Goal: Transaction & Acquisition: Purchase product/service

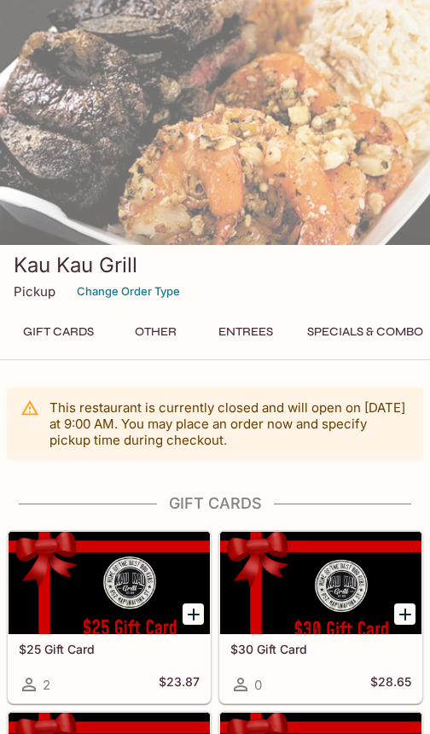
scroll to position [208, 0]
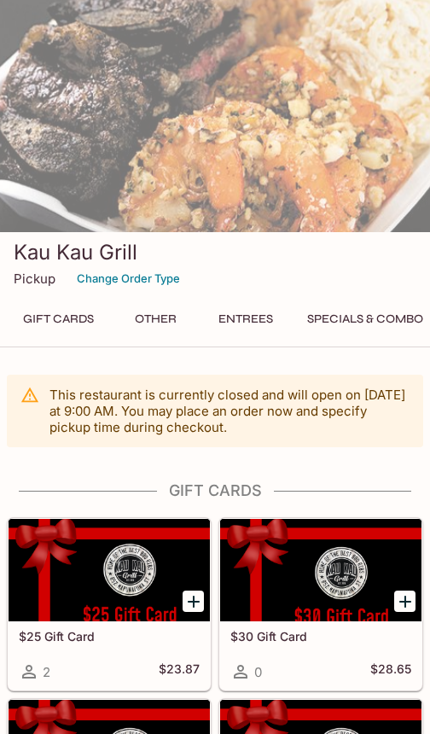
click at [348, 321] on button "Specials & Combos" at bounding box center [369, 320] width 142 height 24
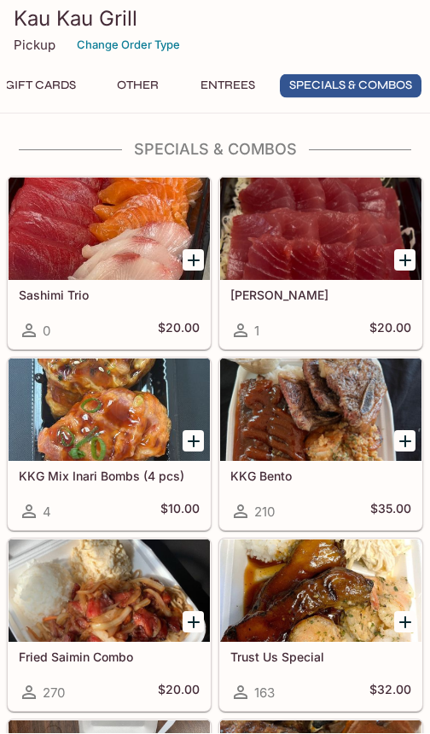
scroll to position [3267, 0]
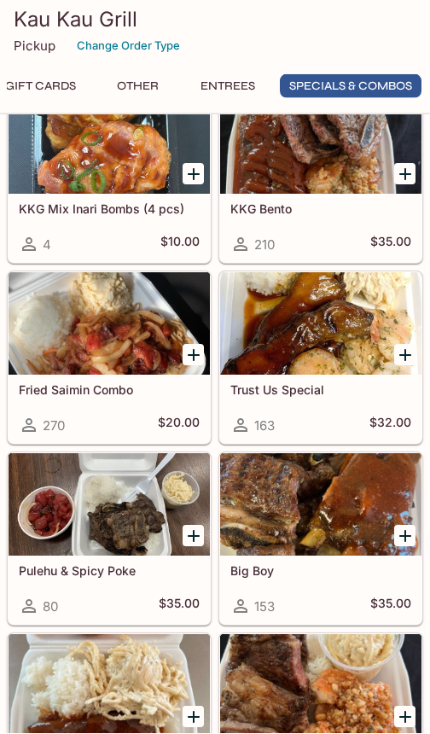
click at [16, 510] on div at bounding box center [110, 505] width 202 height 102
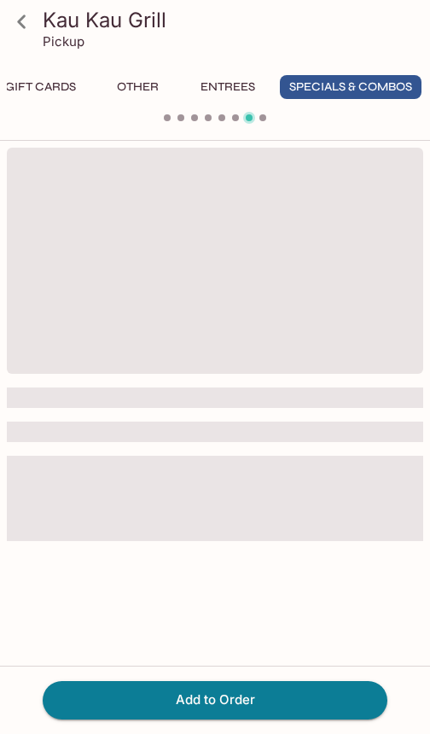
scroll to position [0, 18]
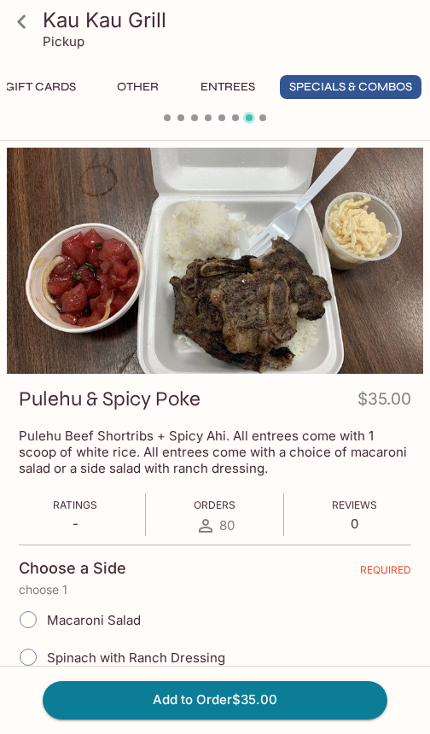
click at [18, 27] on icon at bounding box center [22, 22] width 30 height 30
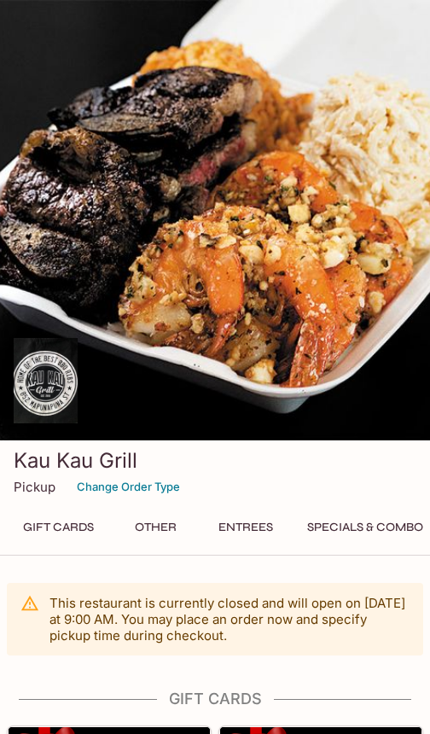
click at [348, 524] on button "Specials & Combos" at bounding box center [369, 528] width 142 height 24
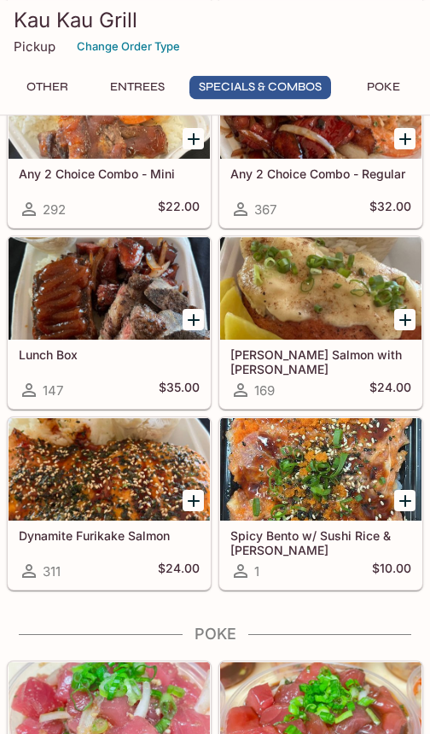
scroll to position [4292, 0]
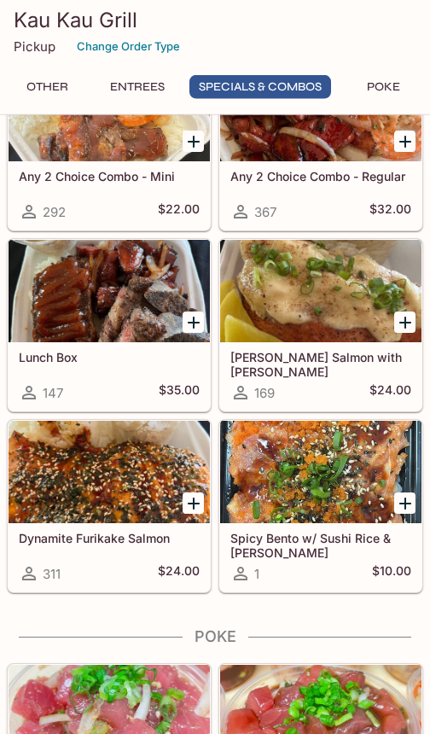
click at [141, 85] on button "Entrees" at bounding box center [137, 87] width 77 height 24
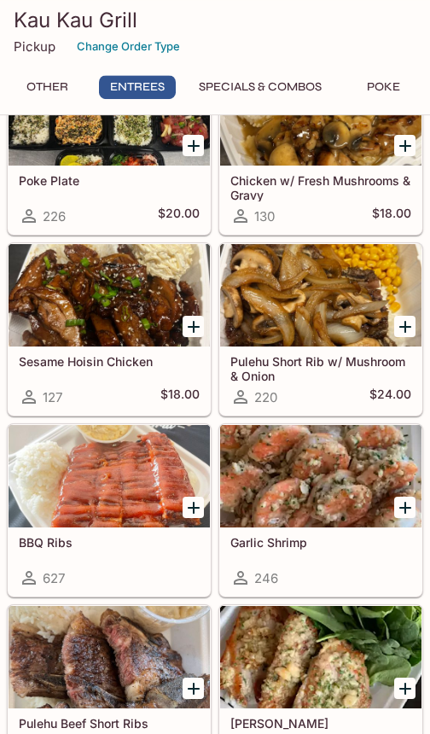
scroll to position [1931, 0]
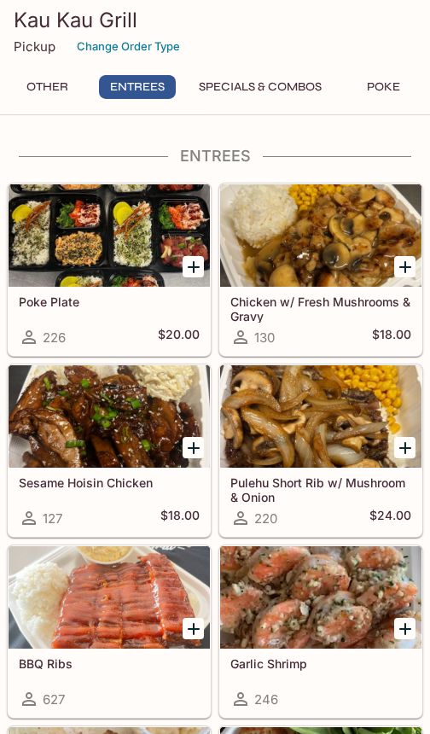
click at [383, 85] on button "Poke" at bounding box center [383, 87] width 77 height 24
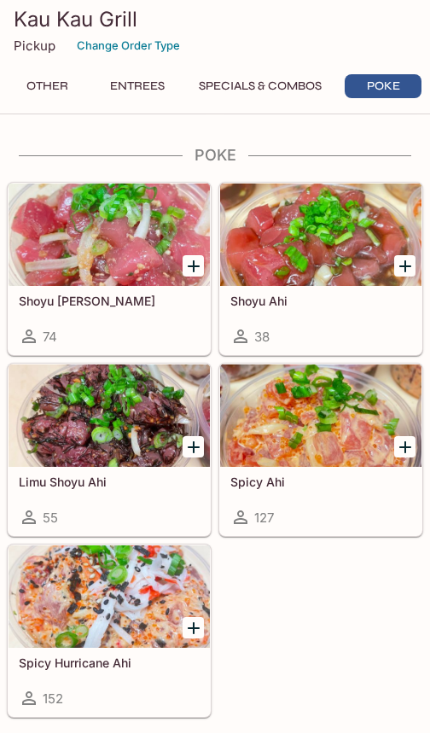
click at [133, 88] on button "Entrees" at bounding box center [137, 87] width 77 height 24
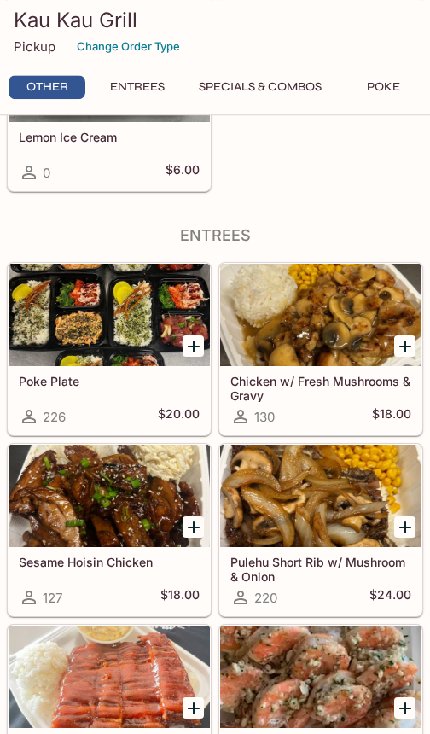
scroll to position [1851, 0]
click at [82, 333] on div at bounding box center [110, 315] width 202 height 102
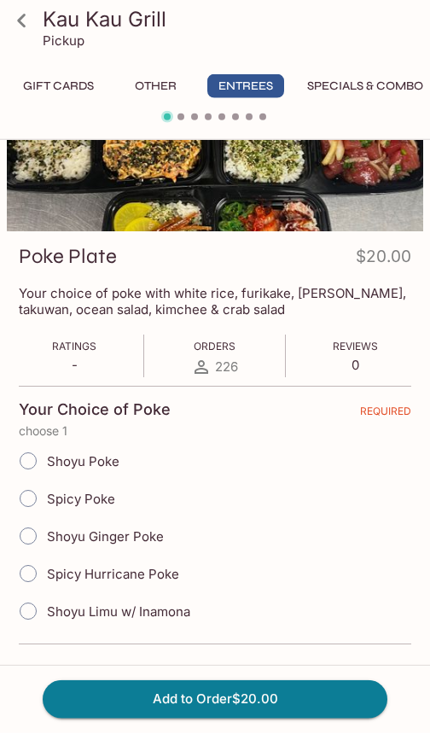
scroll to position [148, 0]
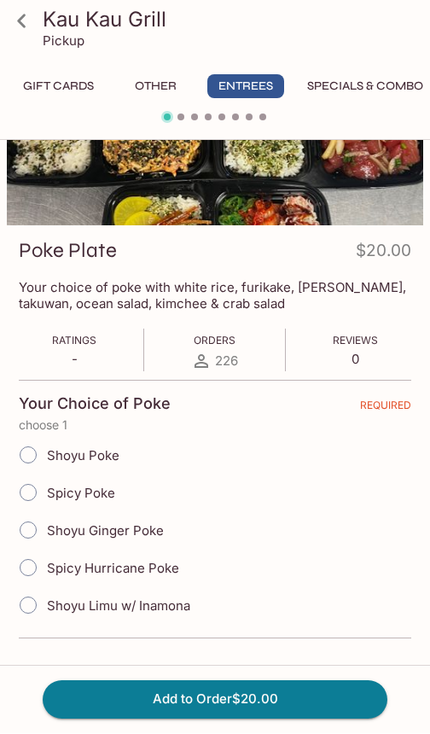
click at [8, 25] on icon at bounding box center [22, 22] width 30 height 30
